Goal: Task Accomplishment & Management: Manage account settings

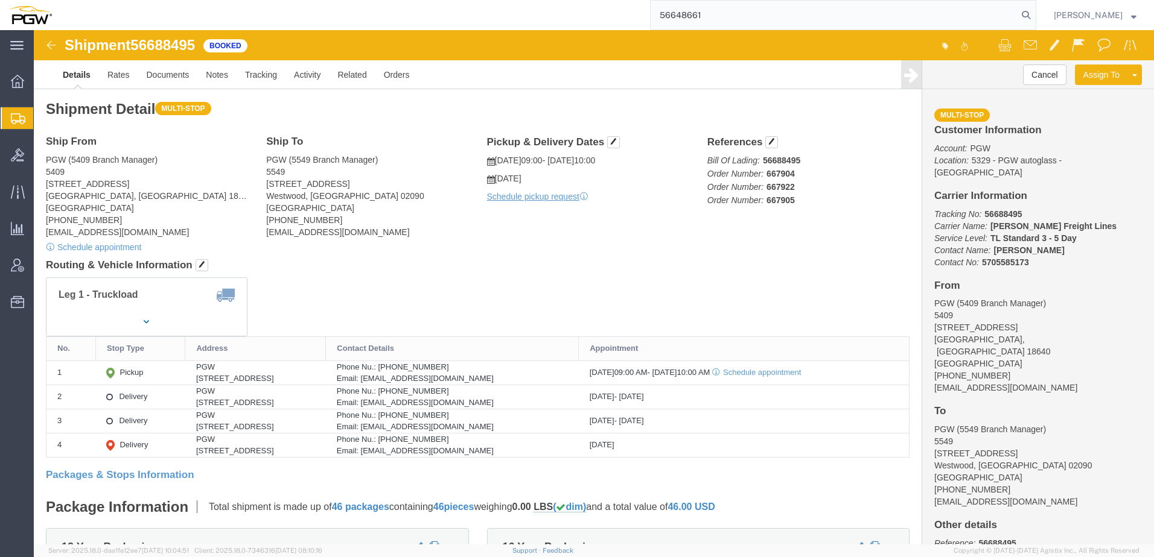
type input "56648661"
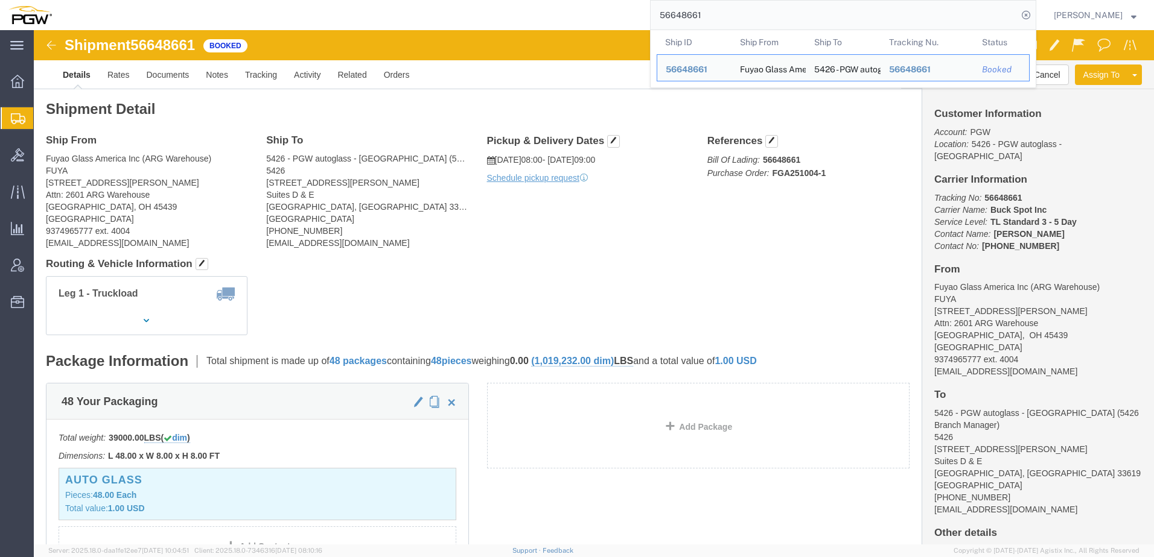
click h4 "Routing & Vehicle Information"
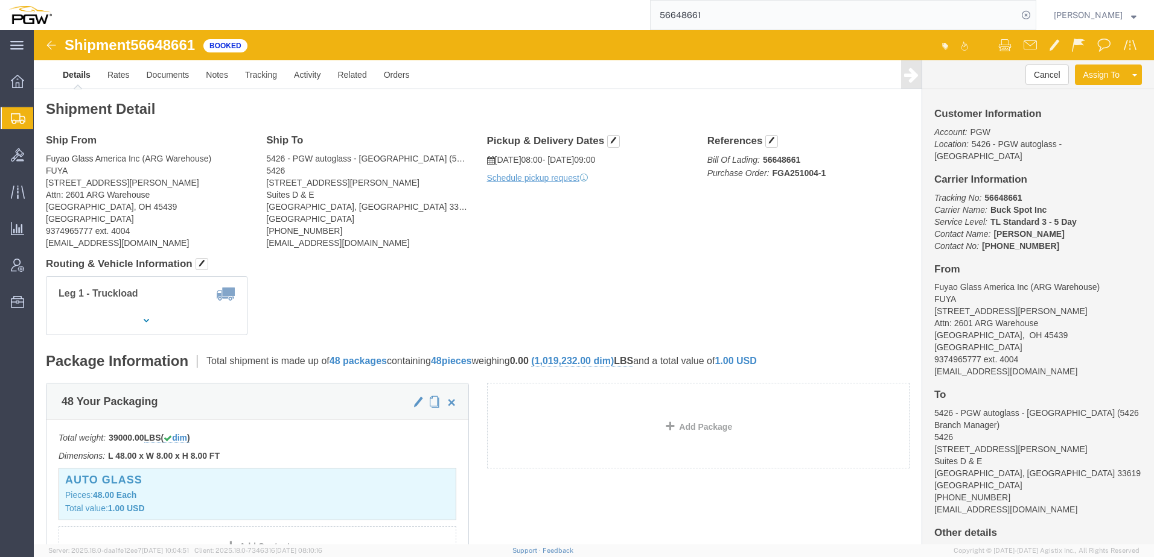
click at [751, 14] on input "56648661" at bounding box center [833, 15] width 367 height 29
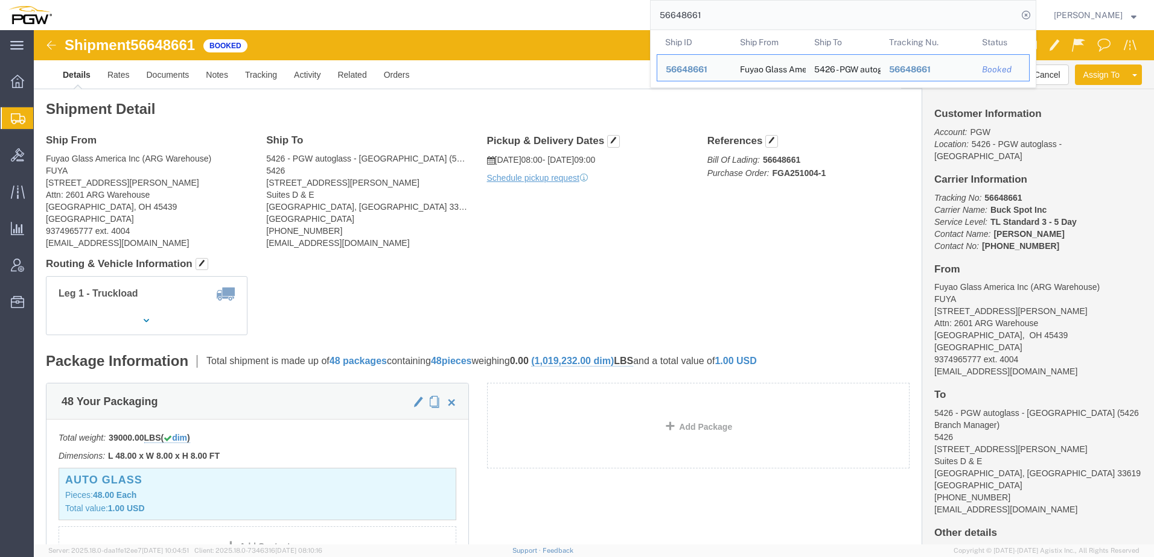
click div "Leg 1 - Truckload Vehicle 1: Standard Dry Van (53 Feet) Number of trucks: 1"
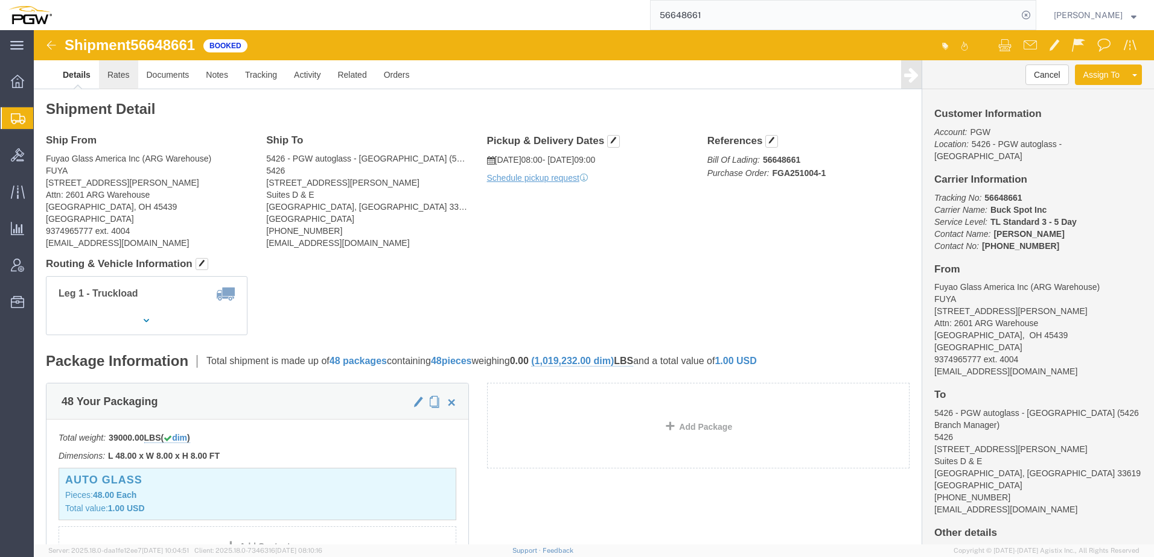
click link "Rates"
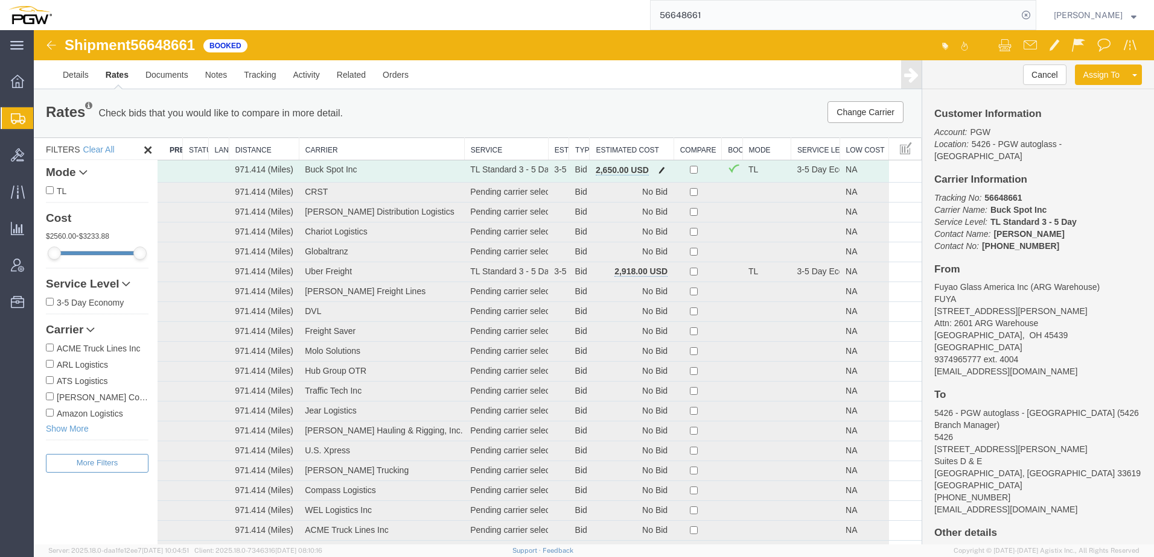
click at [658, 170] on span "button" at bounding box center [661, 170] width 7 height 8
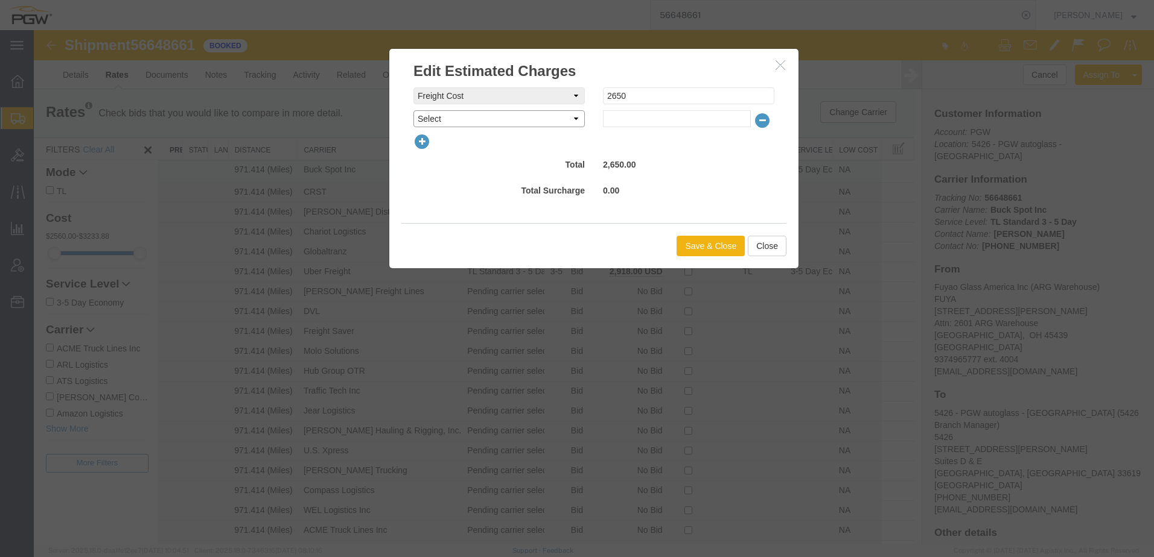
click at [428, 119] on select "Select AES Filing Accessorial Delivery Charge Additional Invoice Details Addres…" at bounding box center [498, 118] width 171 height 17
select select "VEHI_FUR_NOT_USED"
click at [413, 110] on select "Select AES Filing Accessorial Delivery Charge Additional Invoice Details Addres…" at bounding box center [498, 118] width 171 height 17
click at [648, 124] on input "text" at bounding box center [677, 118] width 148 height 17
type input "150.00"
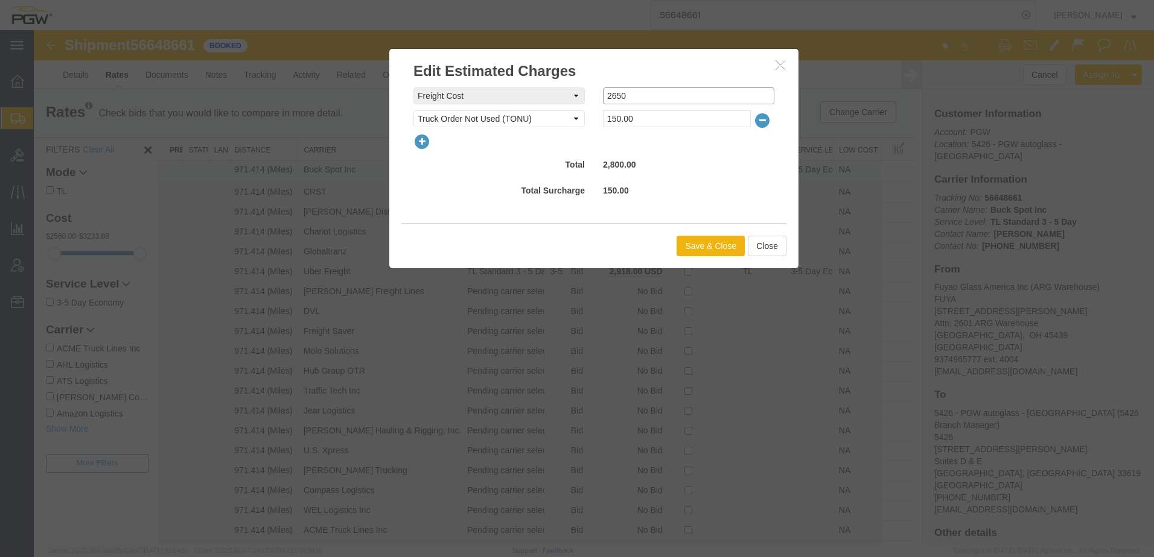
drag, startPoint x: 651, startPoint y: 100, endPoint x: 274, endPoint y: 77, distance: 377.8
click at [277, 80] on div "Edit Estimated Charges freightCost Select AES Filing Accessorial Delivery Charg…" at bounding box center [594, 287] width 1120 height 515
type input "0"
click at [721, 246] on button "Save & Close" at bounding box center [710, 246] width 68 height 21
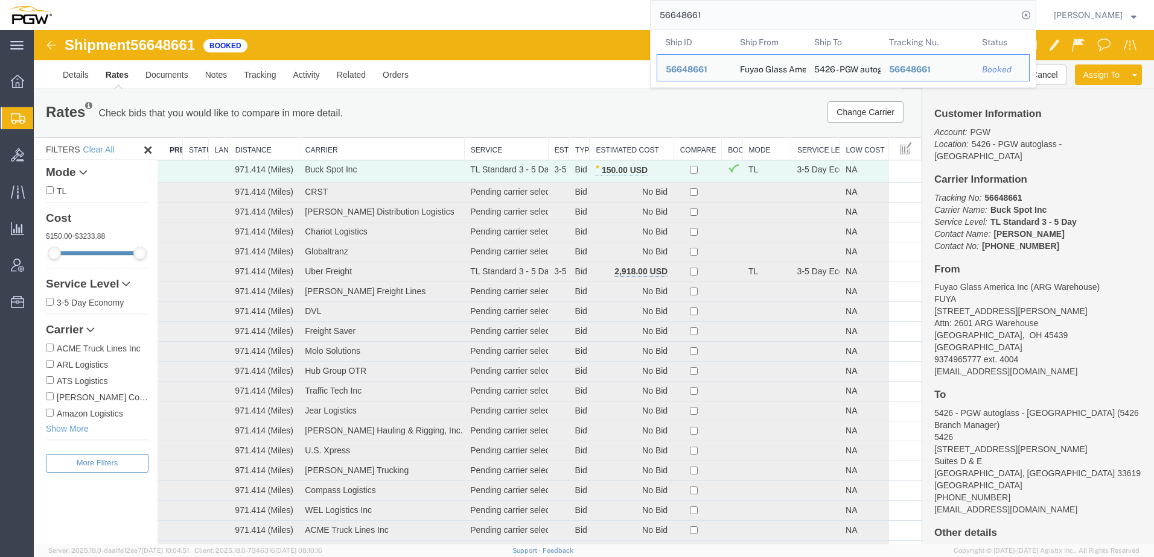
click at [461, 11] on div "56648661 Ship ID Ship From Ship To Tracking Nu. Status Ship ID 56648661 Ship Fr…" at bounding box center [548, 15] width 976 height 30
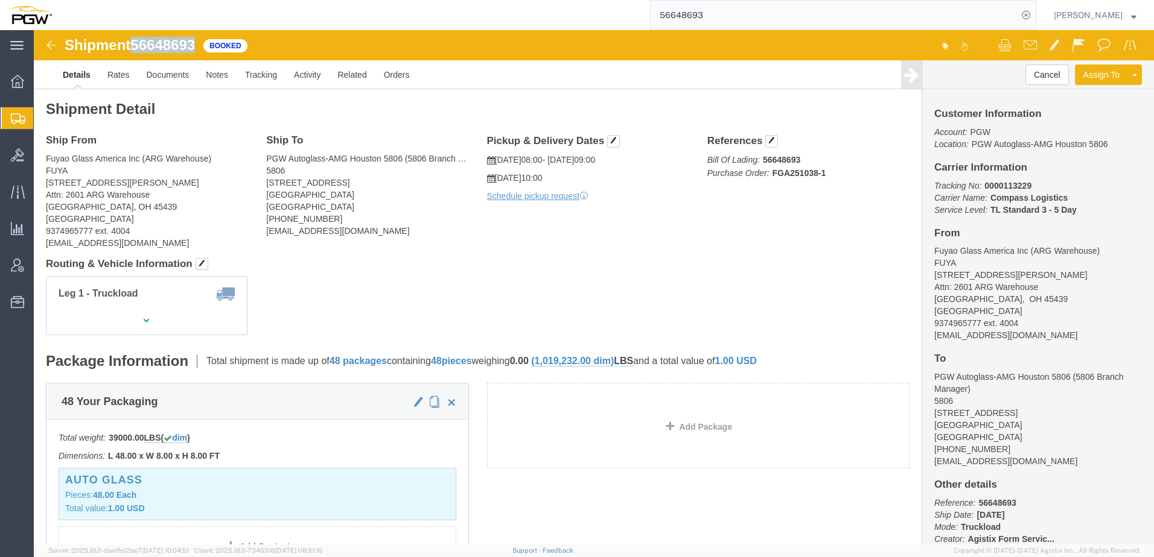
drag, startPoint x: 103, startPoint y: 13, endPoint x: 166, endPoint y: 18, distance: 63.5
click div "Shipment 56648693 Booked"
copy span "56648693"
click button "Cancel"
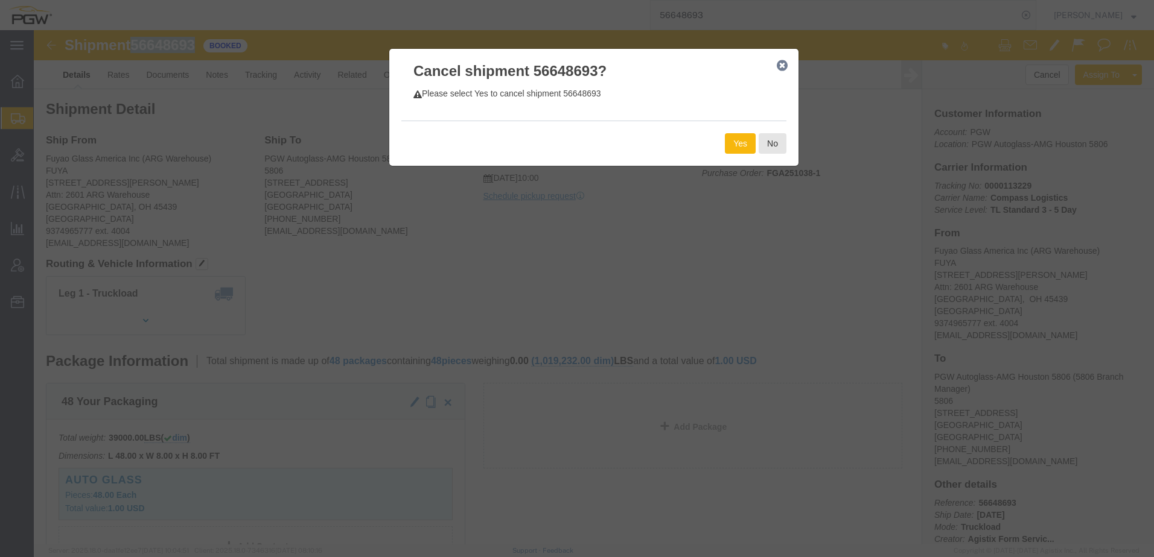
click button "Yes"
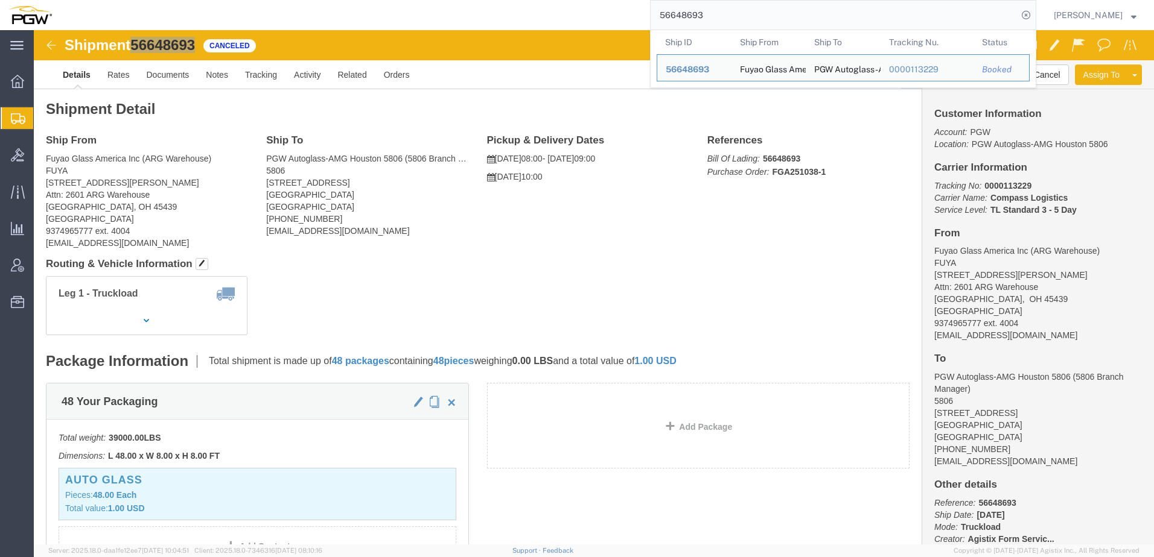
drag, startPoint x: 817, startPoint y: 15, endPoint x: 579, endPoint y: 12, distance: 238.3
click at [579, 12] on div "56648693 Ship ID Ship From Ship To Tracking Nu. Status Ship ID 56648693 Ship Fr…" at bounding box center [548, 15] width 976 height 30
drag, startPoint x: 765, startPoint y: 14, endPoint x: 433, endPoint y: 1, distance: 332.1
click at [433, 1] on div "56648693 Ship ID Ship From Ship To Tracking Nu. Status Ship ID 56648693 Ship Fr…" at bounding box center [548, 15] width 976 height 30
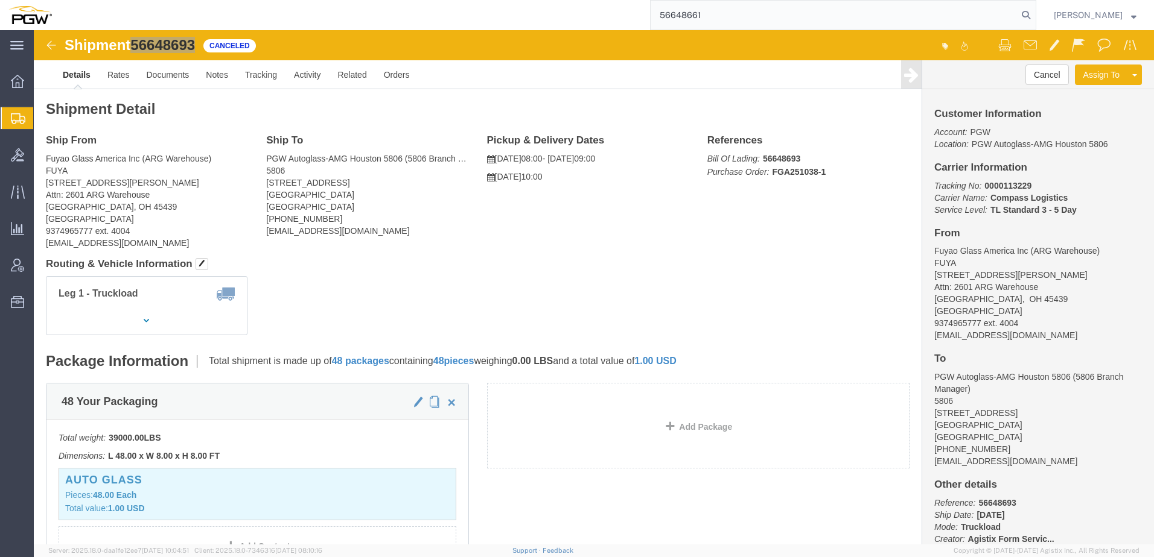
type input "56648661"
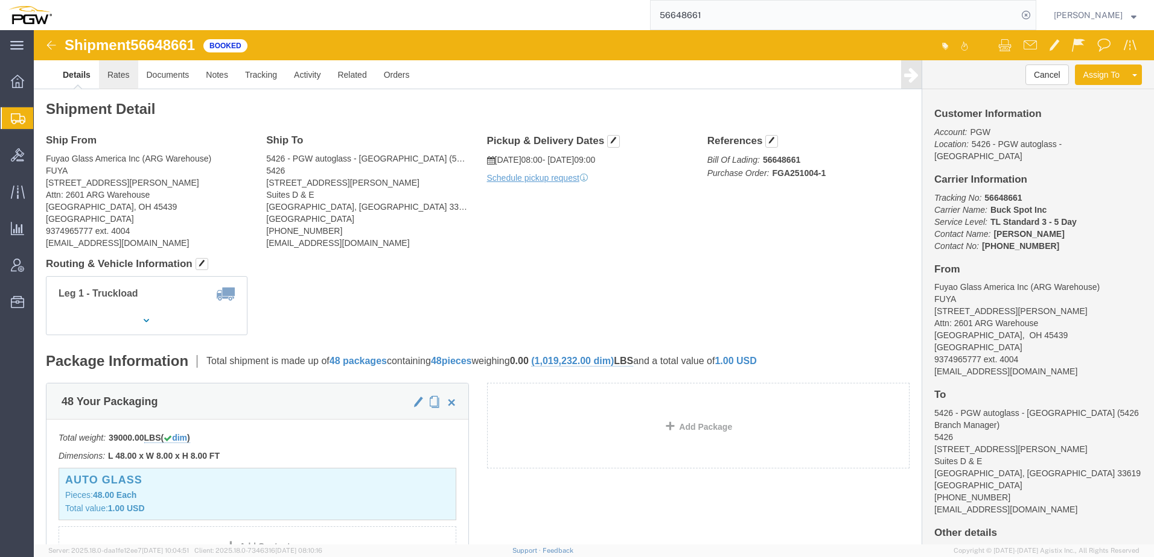
click link "Rates"
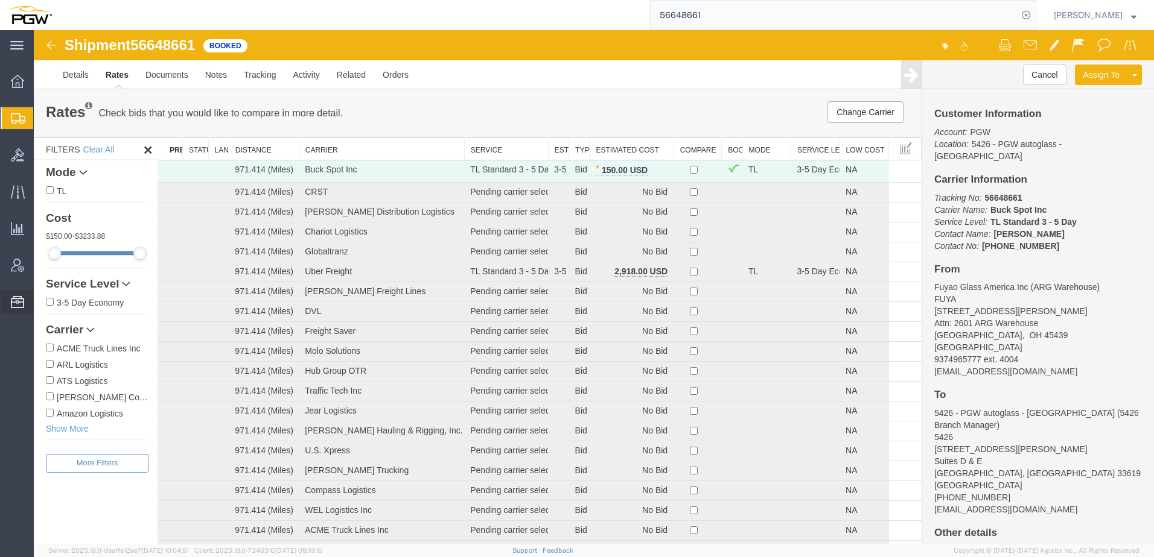
click at [0, 0] on span "Address Book" at bounding box center [0, 0] width 0 height 0
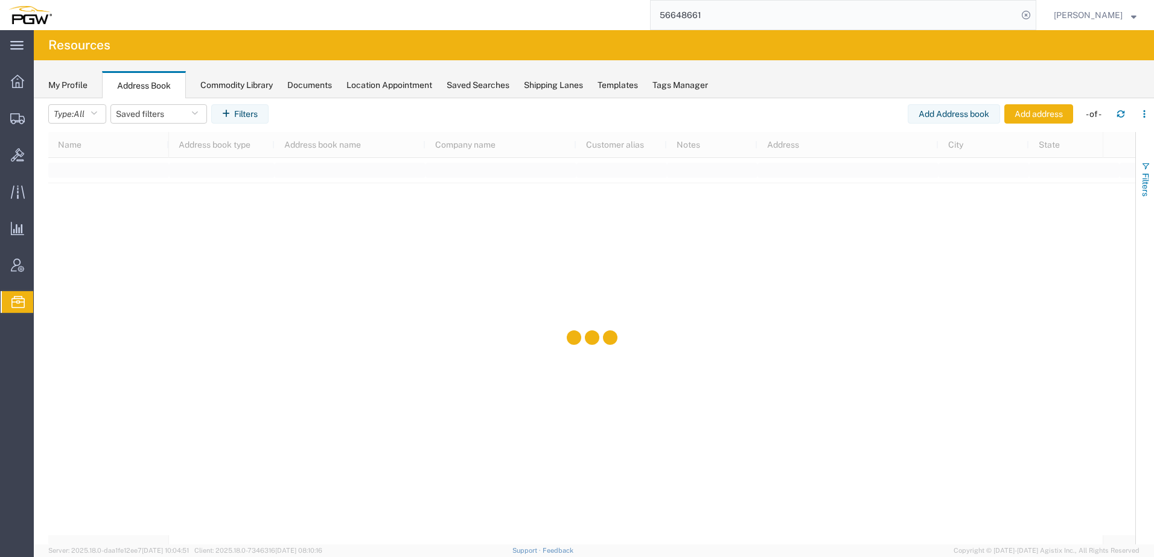
click at [1143, 173] on span "Filters" at bounding box center [1145, 185] width 10 height 24
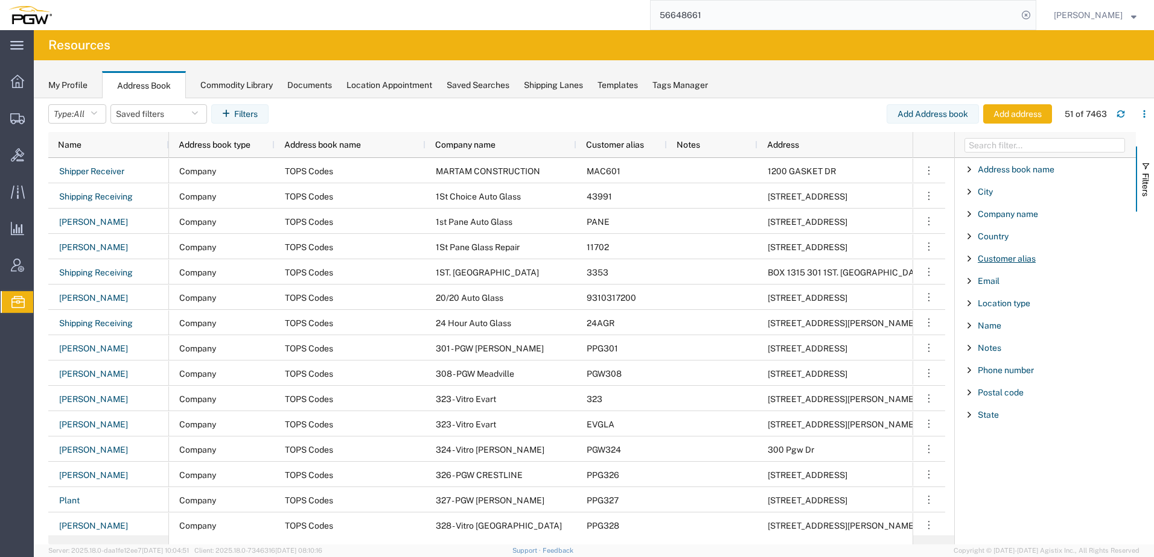
click at [1003, 260] on span "Customer alias" at bounding box center [1006, 259] width 58 height 10
click at [1000, 308] on input "Filter Value" at bounding box center [1049, 309] width 158 height 14
paste input "LEARGA"
type input "LEARGA"
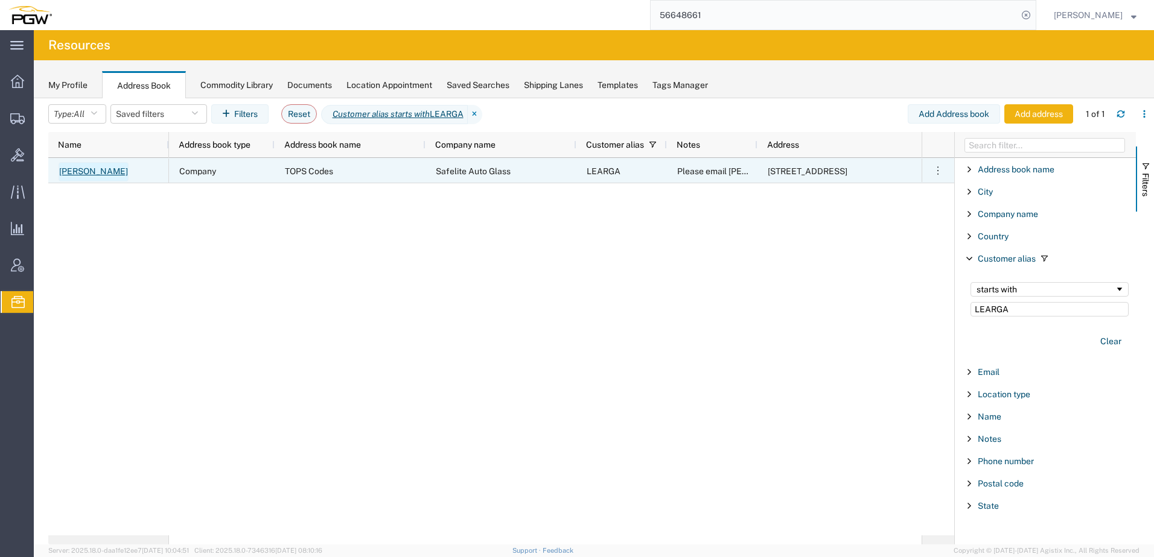
click at [100, 170] on link "[PERSON_NAME]" at bounding box center [94, 171] width 70 height 19
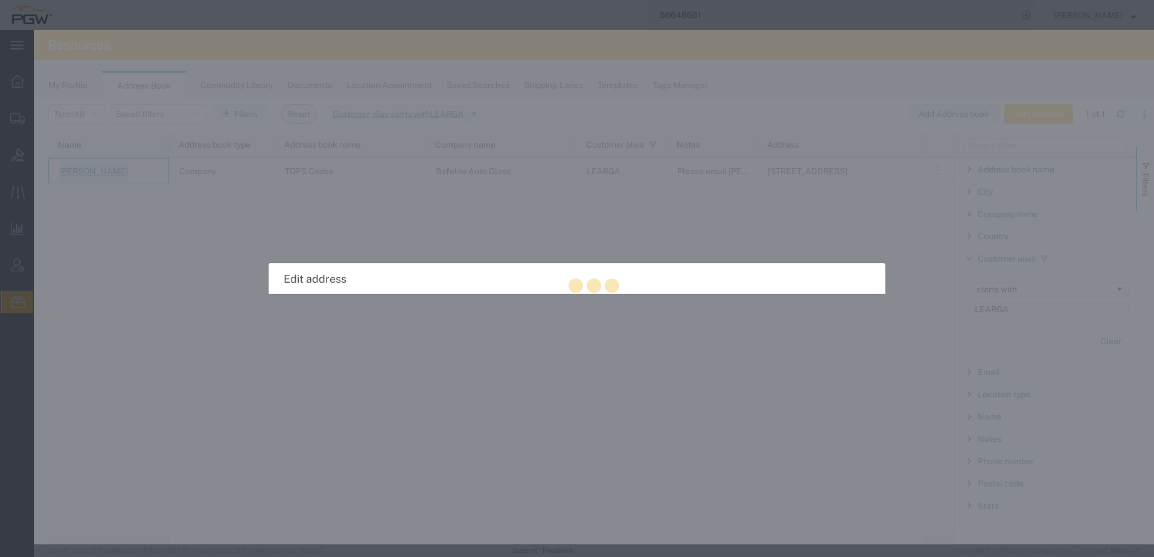
select select "US"
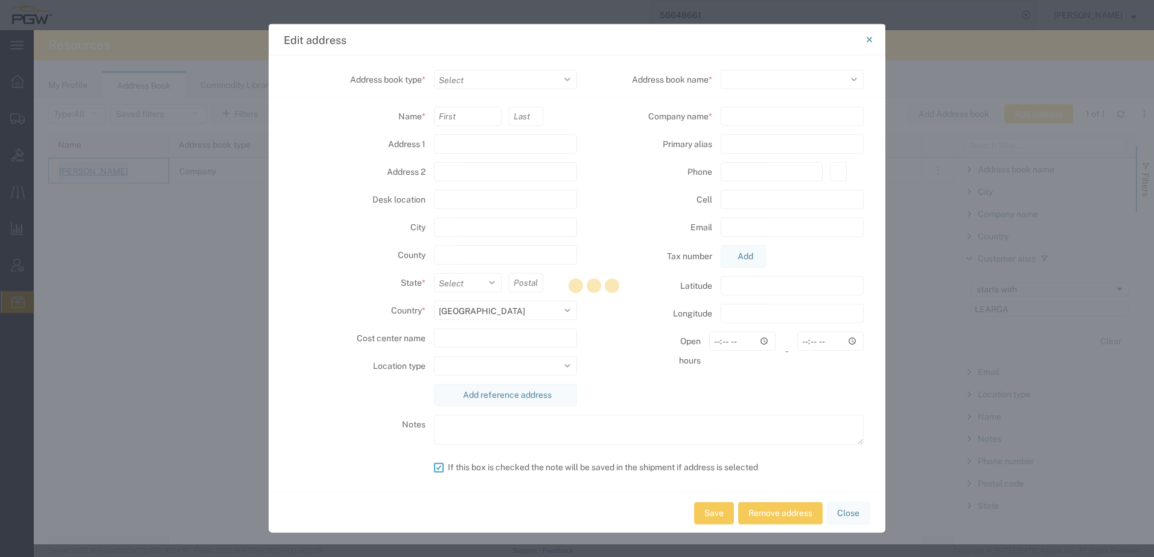
select select "COMPANY"
type input "[PERSON_NAME]"
type input "[STREET_ADDRESS]"
type input "BRASELTON"
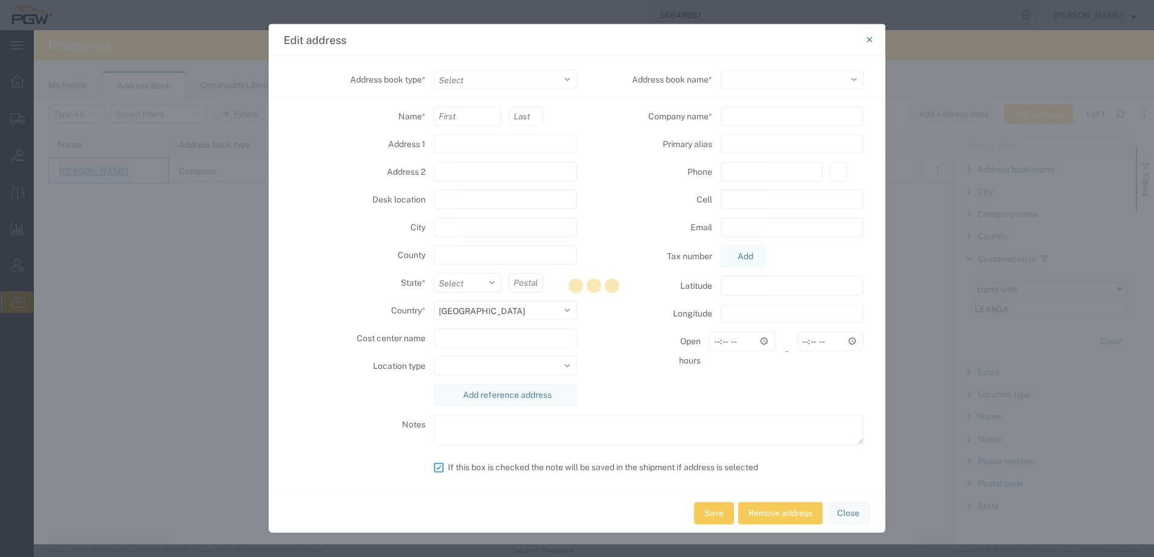
type input "30517"
select select
type input "Safelite Auto Glass"
type input "LEARGA"
type input "7066545130"
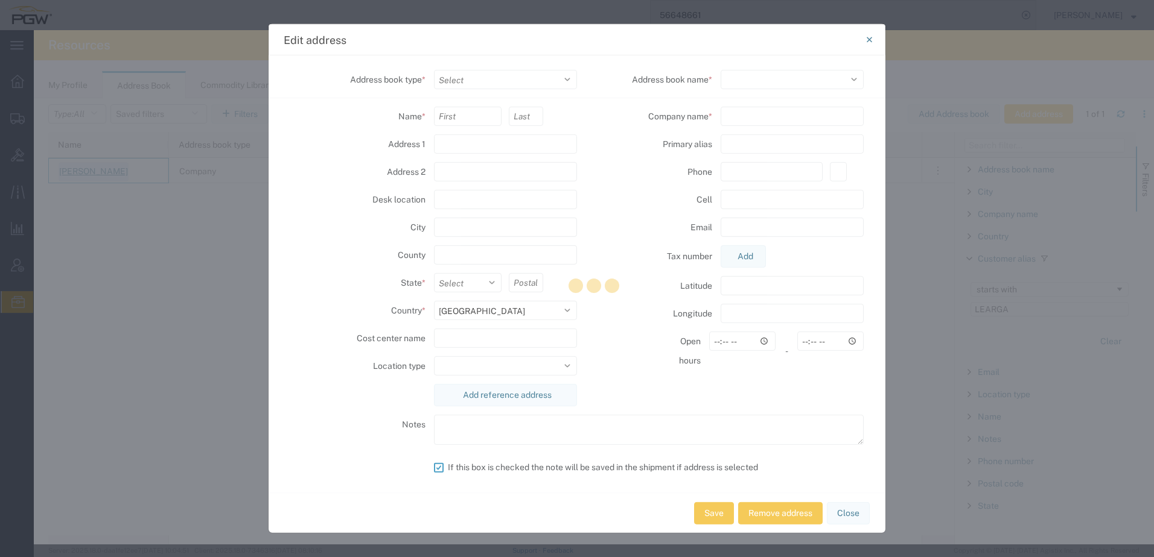
type input "[PHONE_NUMBER]"
type input "[PERSON_NAME][EMAIL_ADDRESS][PERSON_NAME][DOMAIN_NAME]"
type textarea "Please email [PERSON_NAME] for delivery appointment as soon as you accept the l…"
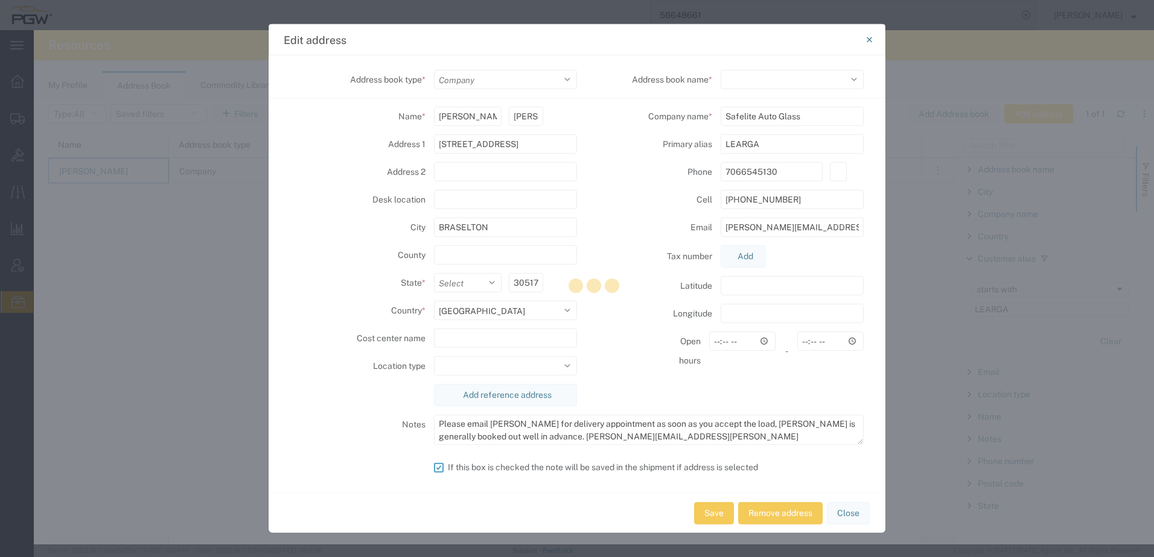
select select "GA"
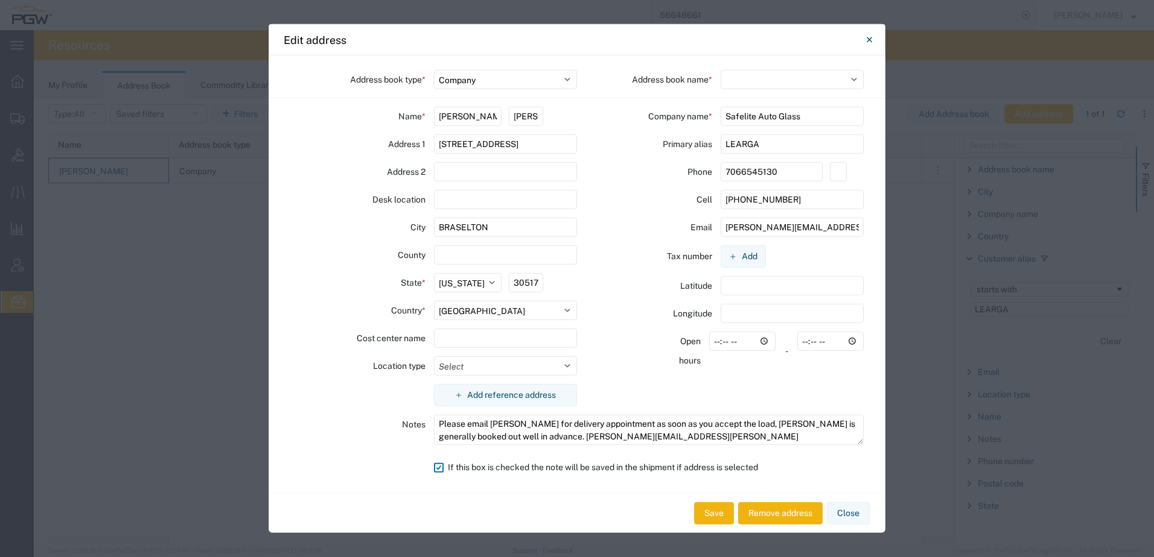
select select "17689"
drag, startPoint x: 842, startPoint y: 231, endPoint x: 603, endPoint y: 228, distance: 238.9
click at [603, 228] on div "Email [PERSON_NAME][EMAIL_ADDRESS][PERSON_NAME][DOMAIN_NAME]" at bounding box center [720, 227] width 287 height 19
paste input "braseltonreceiving"
type input "[EMAIL_ADDRESS][DOMAIN_NAME]"
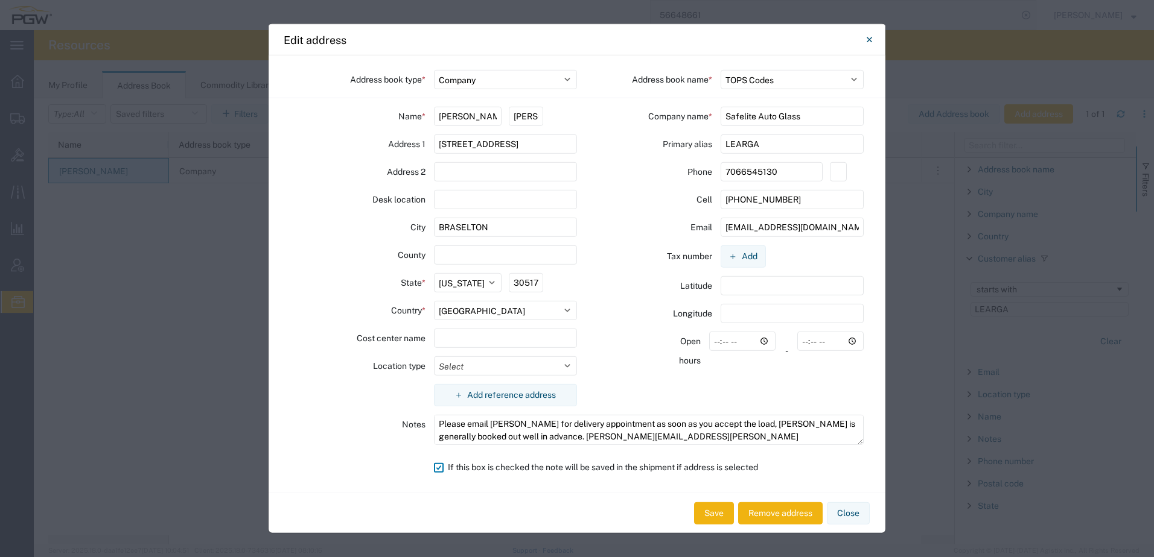
click at [632, 208] on div "Cell" at bounding box center [644, 199] width 135 height 19
drag, startPoint x: 673, startPoint y: 437, endPoint x: 550, endPoint y: 438, distance: 123.7
click at [550, 438] on textarea "Please email [PERSON_NAME] for delivery appointment as soon as you accept the l…" at bounding box center [649, 430] width 430 height 30
paste textarea "braseltonreceiving"
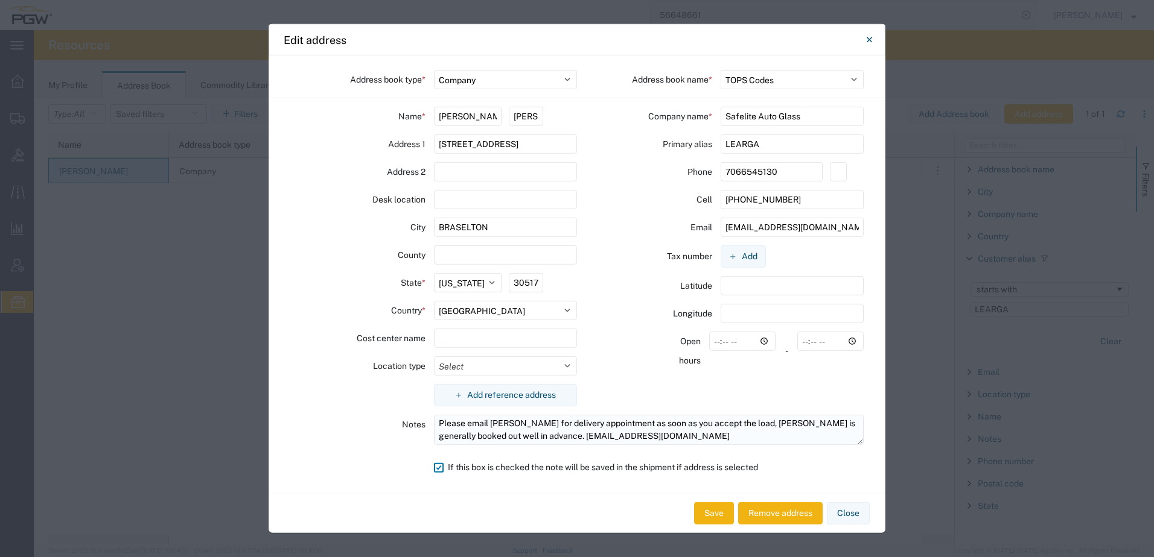
scroll to position [0, 0]
drag, startPoint x: 489, startPoint y: 422, endPoint x: 521, endPoint y: 419, distance: 32.2
click at [521, 419] on textarea "Please email [PERSON_NAME] for delivery appointment as soon as you accept the l…" at bounding box center [649, 430] width 430 height 30
paste textarea "[EMAIL_ADDRESS][DOMAIN_NAME]"
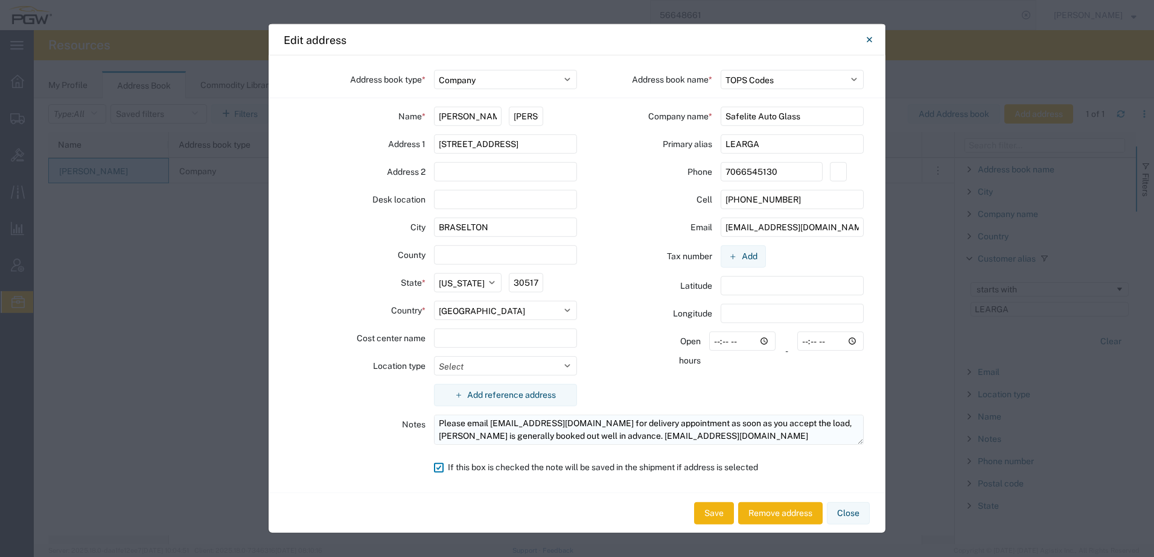
drag, startPoint x: 636, startPoint y: 437, endPoint x: 767, endPoint y: 433, distance: 131.0
click at [767, 433] on textarea "Please email [EMAIL_ADDRESS][DOMAIN_NAME] for delivery appointment as soon as y…" at bounding box center [649, 430] width 430 height 30
type textarea "Please email [EMAIL_ADDRESS][DOMAIN_NAME] for delivery appointment as soon as y…"
click at [716, 516] on button "Save" at bounding box center [714, 514] width 40 height 22
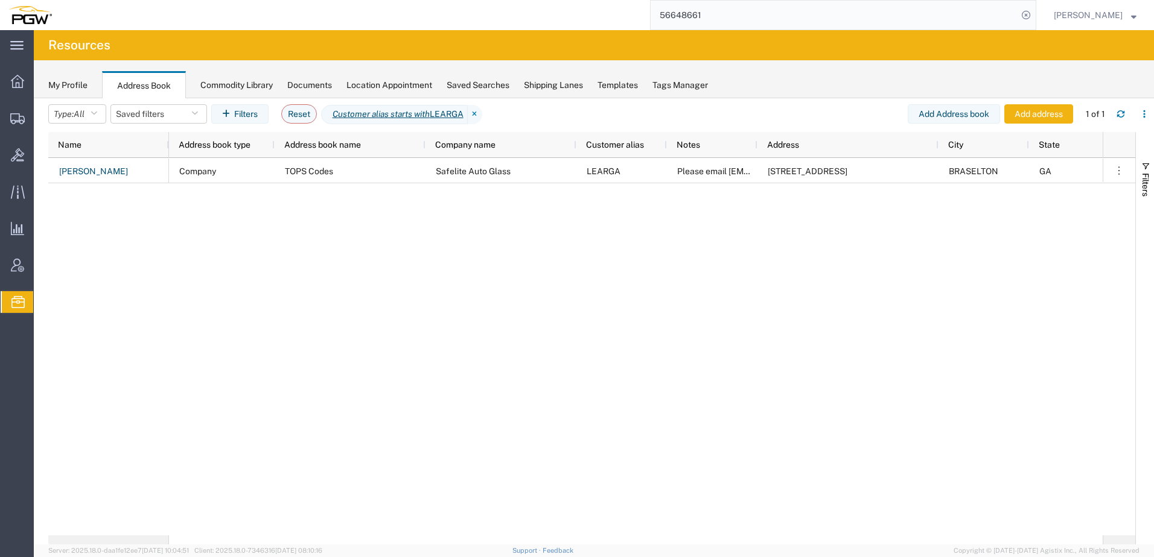
click at [1108, 300] on div "[PERSON_NAME] Company TOPS Codes Safelite Auto Glass LEARGA Please email [EMAIL…" at bounding box center [591, 347] width 1087 height 378
click at [594, 299] on div "Company TOPS Codes Safelite Auto Glass LEARGA Please email [EMAIL_ADDRESS][DOMA…" at bounding box center [635, 347] width 933 height 378
click at [676, 374] on div "Company TOPS Codes Safelite Auto Glass LEARGA Please email [EMAIL_ADDRESS][DOMA…" at bounding box center [635, 347] width 933 height 378
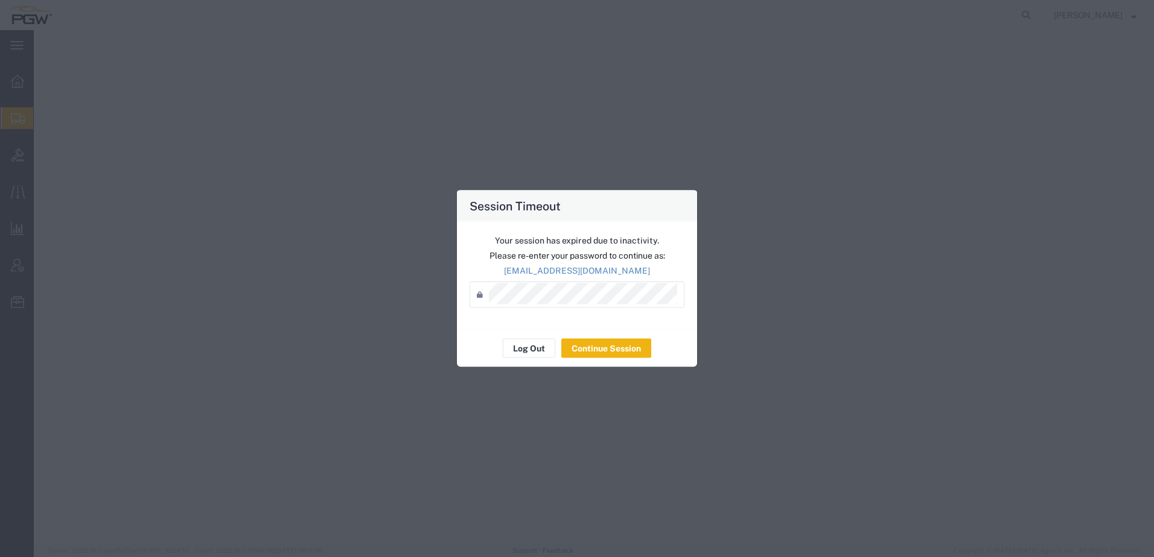
select select
